Goal: Task Accomplishment & Management: Manage account settings

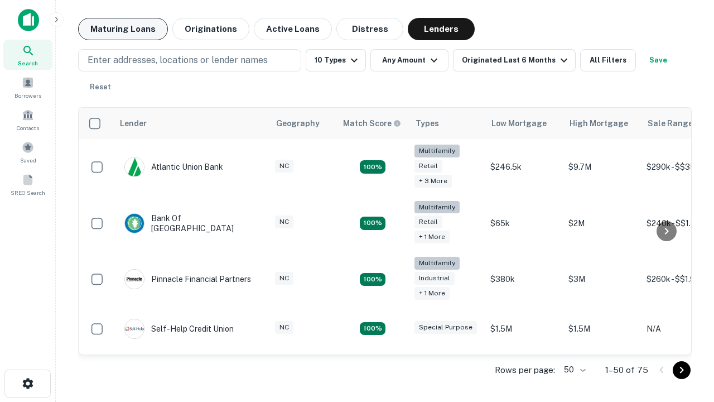
click at [123, 29] on button "Maturing Loans" at bounding box center [123, 29] width 90 height 22
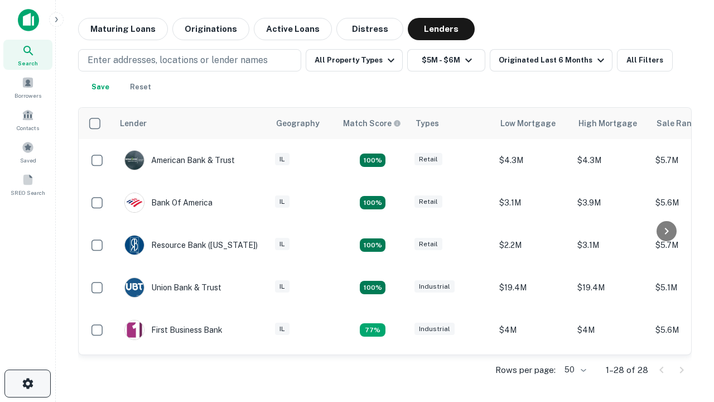
click at [27, 383] on icon "button" at bounding box center [27, 382] width 13 height 13
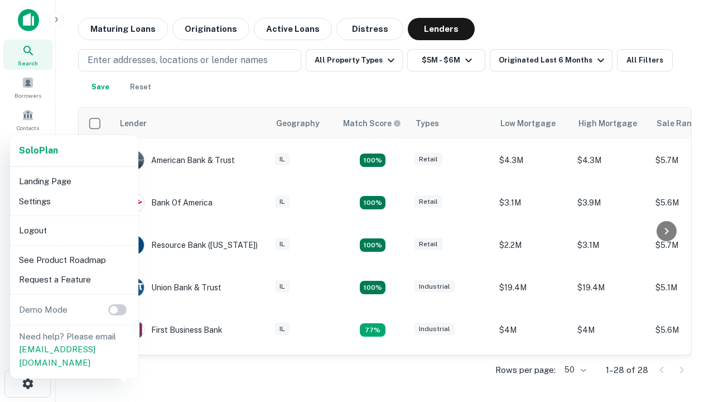
click at [74, 230] on li "Logout" at bounding box center [74, 230] width 119 height 20
